Goal: Check status

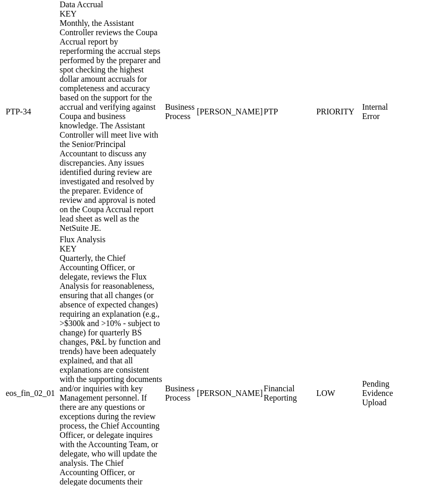
scroll to position [1510, 0]
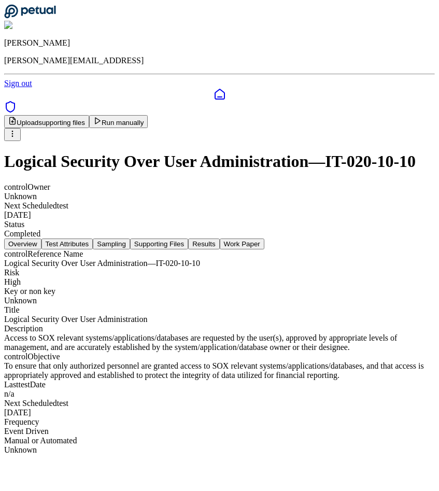
click at [262, 238] on div "Overview Test Attributes Sampling Supporting Files Results Work Paper control R…" at bounding box center [219, 346] width 430 height 216
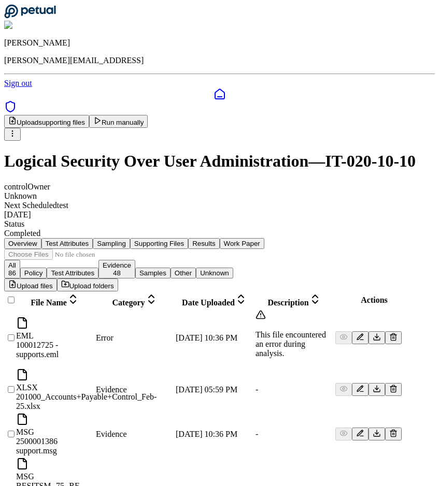
click at [130, 238] on button "Sampling" at bounding box center [111, 243] width 37 height 11
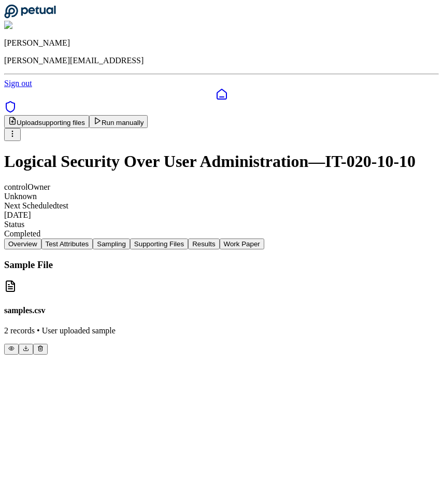
click at [93, 238] on button "Test Attributes" at bounding box center [67, 243] width 52 height 11
click at [130, 238] on button "Sampling" at bounding box center [111, 243] width 37 height 11
click at [256, 340] on main "Upload supporting files Run manually Logical Security Over User Administration …" at bounding box center [221, 234] width 435 height 239
click at [200, 338] on main "Upload supporting files Run manually Logical Security Over User Administration …" at bounding box center [221, 234] width 435 height 239
click at [311, 354] on main "Upload supporting files Run manually Logical Security Over User Administration …" at bounding box center [221, 234] width 435 height 239
